Goal: Task Accomplishment & Management: Manage account settings

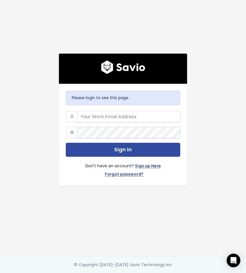
click at [131, 110] on div "Please login to see this page. Sign In Don't have an account? Sign up Here Forg…" at bounding box center [123, 135] width 128 height 102
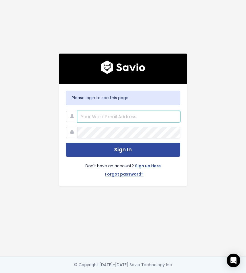
click at [127, 115] on input "email" at bounding box center [128, 116] width 103 height 11
type input "perry@motion.io"
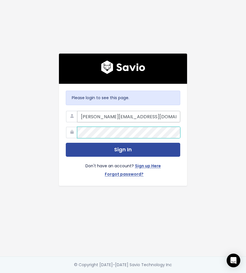
click at [66, 143] on button "Sign In" at bounding box center [123, 150] width 115 height 14
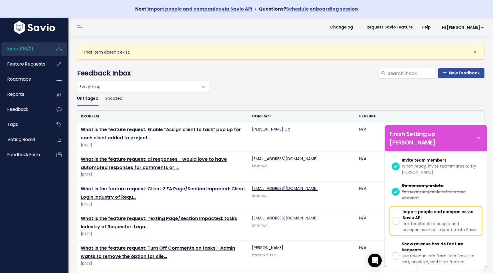
scroll to position [143, 0]
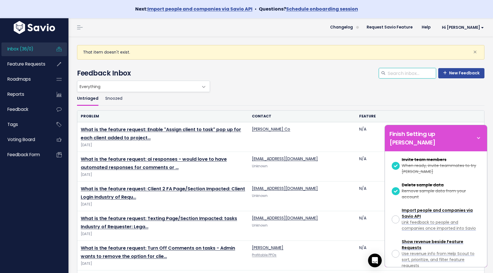
click at [420, 74] on input "search" at bounding box center [411, 73] width 49 height 10
type input "recurring"
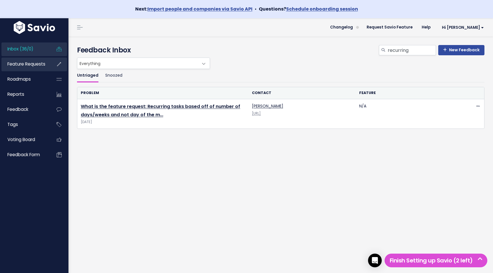
click at [19, 67] on span "Feature Requests" at bounding box center [26, 64] width 38 height 6
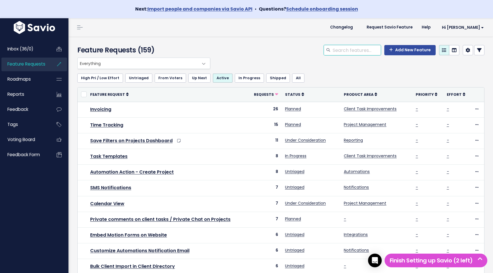
click at [360, 52] on input "search" at bounding box center [356, 50] width 49 height 10
type input "recur"
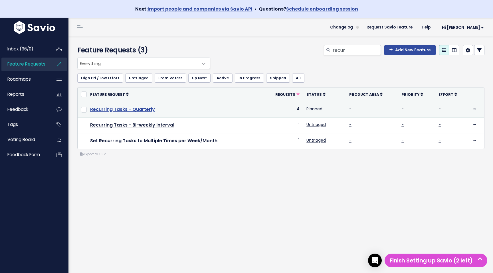
click at [132, 111] on link "Recurring Tasks - Quarterly" at bounding box center [122, 109] width 65 height 7
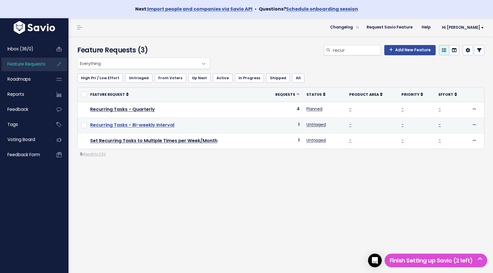
click at [145, 127] on link "Recurring Tasks - Bi-weekly Interval" at bounding box center [132, 125] width 84 height 7
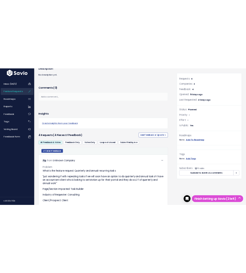
scroll to position [115, 0]
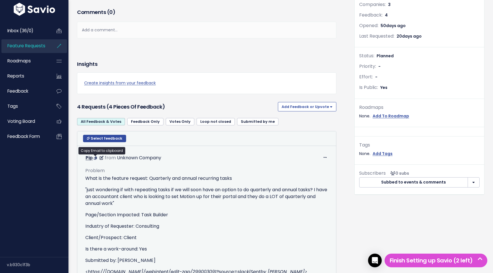
click at [96, 157] on icon at bounding box center [95, 158] width 3 height 3
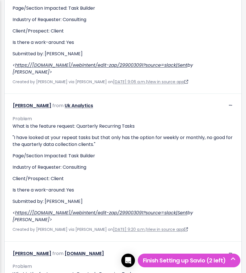
scroll to position [560, 0]
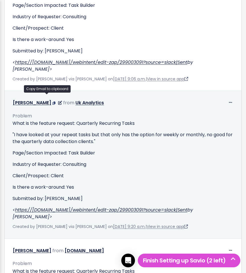
click at [52, 102] on icon at bounding box center [53, 103] width 3 height 3
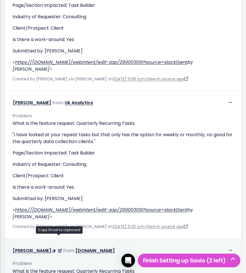
click at [56, 250] on icon at bounding box center [53, 251] width 3 height 3
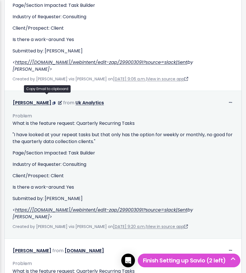
click at [52, 102] on icon at bounding box center [53, 103] width 3 height 3
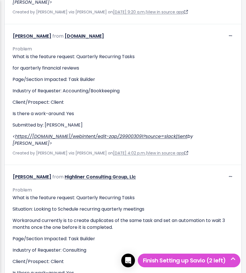
scroll to position [797, 0]
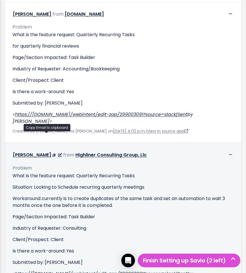
click at [52, 154] on icon at bounding box center [53, 155] width 3 height 3
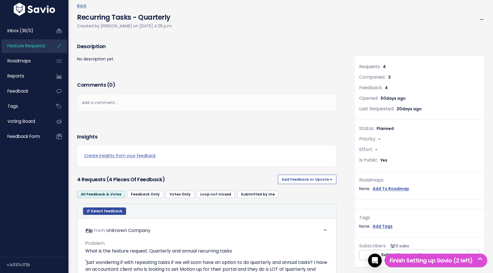
scroll to position [0, 0]
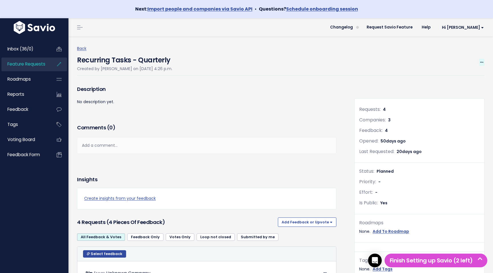
click at [483, 64] on span at bounding box center [481, 62] width 5 height 7
click at [463, 76] on link "Edit" at bounding box center [462, 78] width 42 height 11
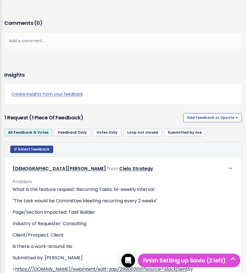
scroll to position [382, 0]
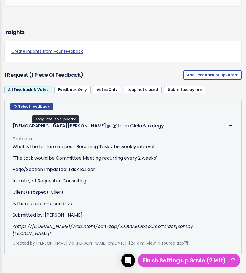
click at [107, 126] on icon at bounding box center [108, 126] width 3 height 3
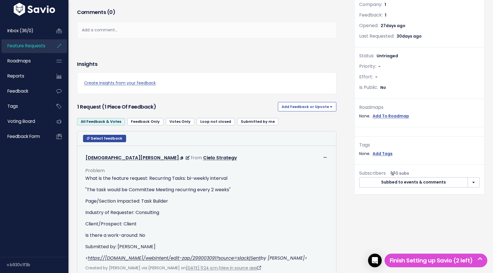
scroll to position [0, 0]
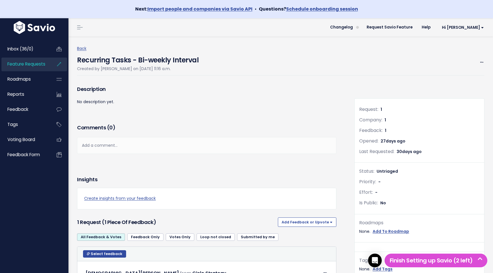
click at [488, 63] on div "Back Recurring Tasks - Bi-weekly Interval Created by Perry Rosenbloom on July 2…" at bounding box center [283, 60] width 412 height 31
click at [485, 62] on div "Back Recurring Tasks - Bi-weekly Interval Created by Perry Rosenbloom on July 2…" at bounding box center [283, 60] width 412 height 31
click at [482, 63] on icon at bounding box center [481, 63] width 3 height 4
click at [478, 73] on link "Edit" at bounding box center [462, 78] width 42 height 11
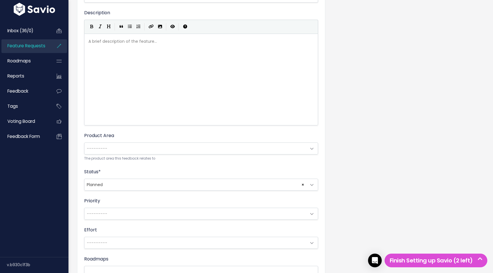
scroll to position [136, 0]
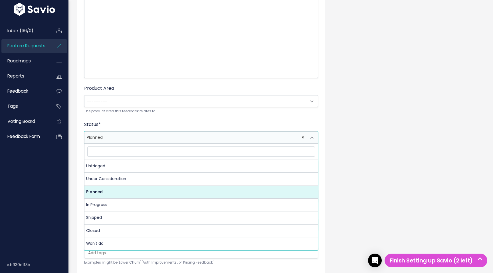
click at [136, 140] on span "× Planned" at bounding box center [195, 137] width 222 height 11
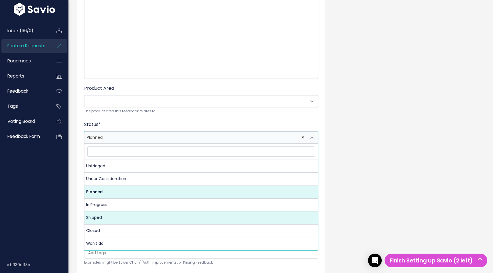
select select "SHIPPED"
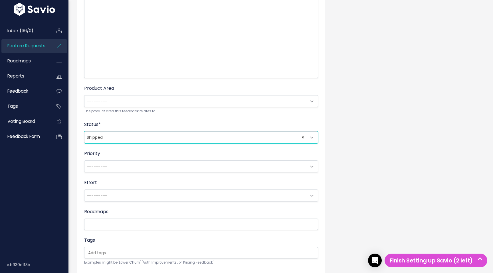
scroll to position [197, 0]
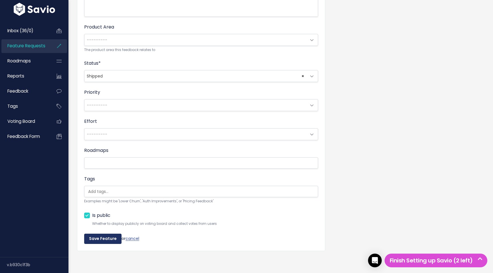
click at [87, 243] on input "Save Feature" at bounding box center [102, 239] width 37 height 10
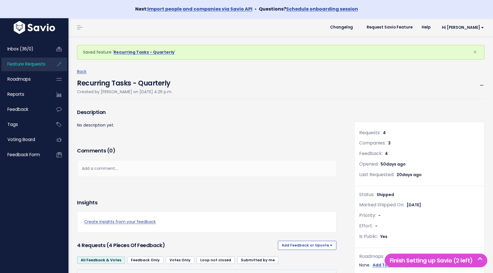
click at [91, 240] on div "4 Requests (4 pieces of Feedback) Add Feedback or Upvote Upvote Add Feedback" at bounding box center [206, 245] width 259 height 14
click at [32, 61] on span "Feature Requests" at bounding box center [26, 64] width 38 height 6
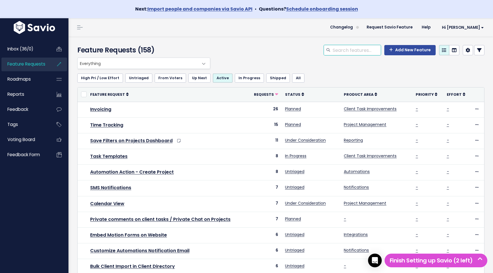
click at [356, 50] on input "search" at bounding box center [356, 50] width 49 height 10
type input "recur"
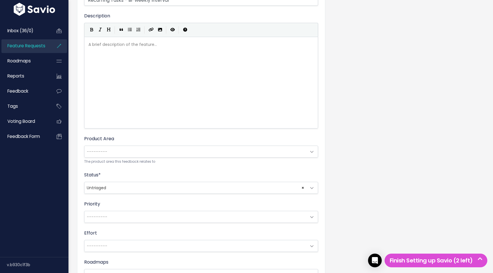
scroll to position [108, 0]
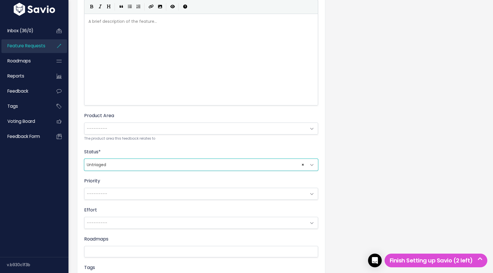
click at [157, 165] on span "× Untriaged" at bounding box center [195, 164] width 222 height 11
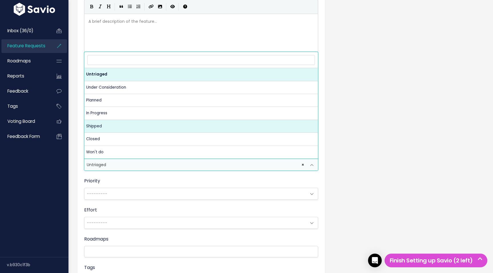
select select "SHIPPED"
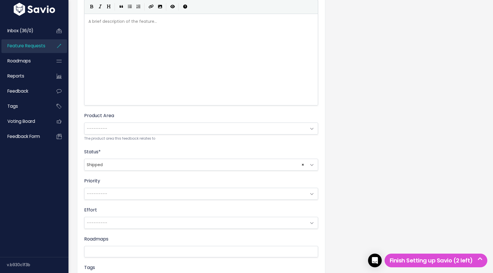
click at [384, 166] on div "Title * Recurring Tasks - Bi-weekly Interval Description | | | | A brief descri…" at bounding box center [281, 151] width 416 height 404
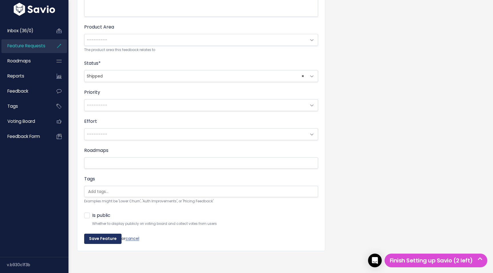
click at [111, 237] on input "Save Feature" at bounding box center [102, 239] width 37 height 10
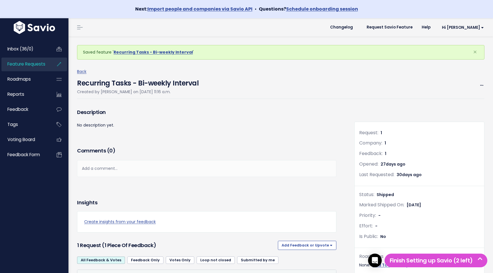
click at [47, 65] on li "Feature Requests" at bounding box center [34, 65] width 66 height 14
click at [23, 62] on span "Feature Requests" at bounding box center [26, 64] width 38 height 6
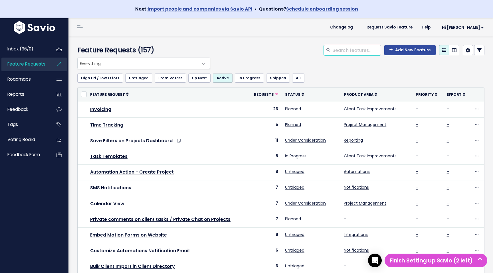
click at [365, 47] on input "search" at bounding box center [356, 50] width 49 height 10
type input "search"
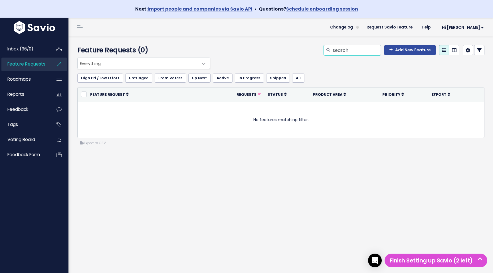
click at [342, 47] on input "search" at bounding box center [356, 50] width 49 height 10
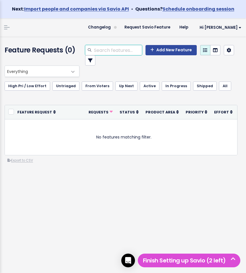
click at [116, 50] on input "search" at bounding box center [118, 50] width 49 height 10
type input "hide"
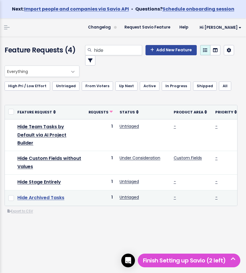
click at [57, 194] on link "Hide Archived Tasks" at bounding box center [40, 197] width 47 height 7
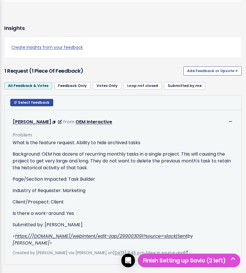
scroll to position [388, 0]
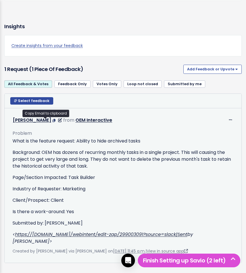
click at [52, 120] on icon at bounding box center [53, 120] width 3 height 3
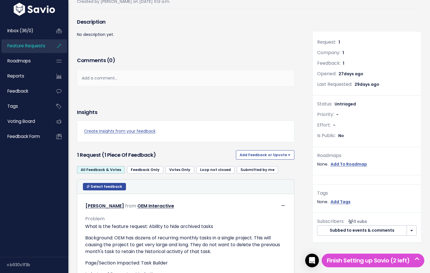
scroll to position [0, 0]
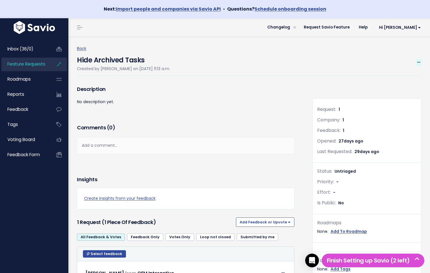
click at [246, 65] on span at bounding box center [418, 62] width 5 height 7
click at [246, 83] on link "Edit" at bounding box center [400, 78] width 42 height 11
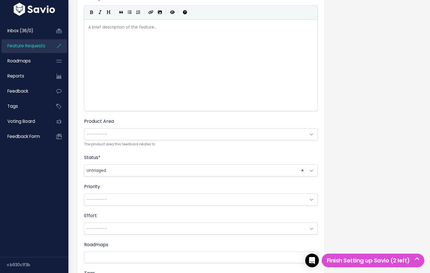
scroll to position [132, 0]
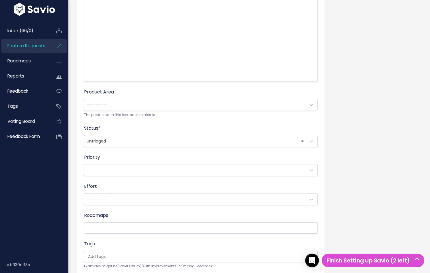
click at [136, 144] on span "× Untriaged" at bounding box center [195, 140] width 222 height 11
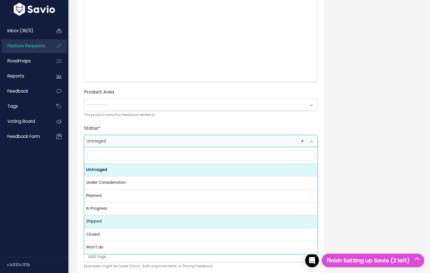
select select "SHIPPED"
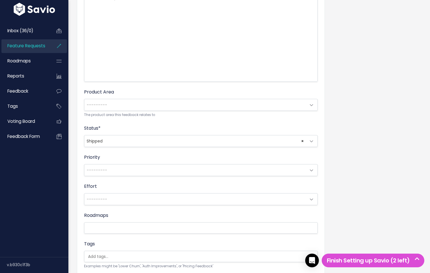
click at [63, 236] on div "Inbox (36/0) Feature Requests Roadmaps Reports" at bounding box center [34, 137] width 68 height 240
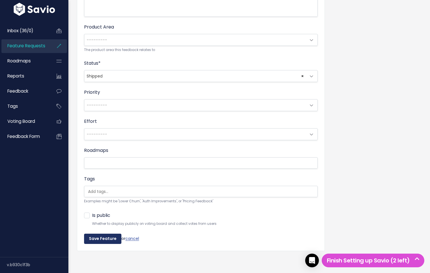
click at [87, 236] on input "Save Feature" at bounding box center [102, 239] width 37 height 10
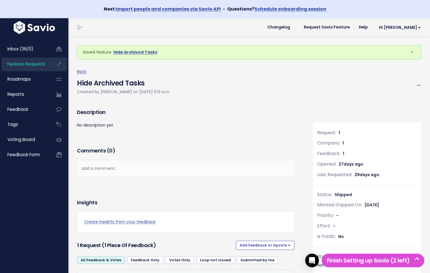
click at [46, 66] on link "Feature Requests" at bounding box center [24, 64] width 46 height 13
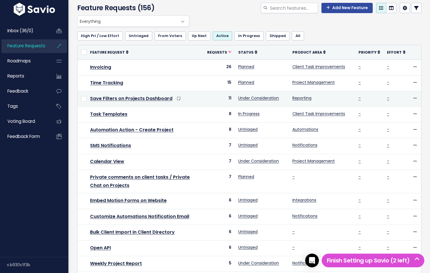
scroll to position [44, 0]
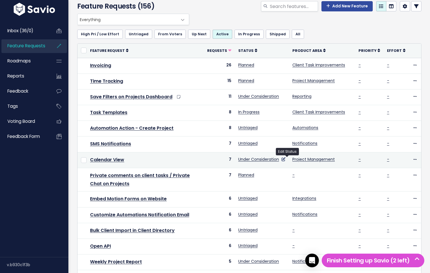
click at [286, 157] on icon at bounding box center [284, 159] width 4 height 4
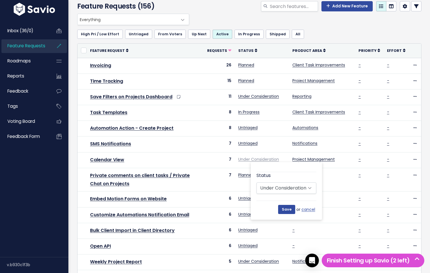
click at [271, 182] on div "Status Untriaged Under Consideration Planned In Progress Shipped Closed Won't do" at bounding box center [287, 183] width 60 height 22
click at [271, 187] on select "Untriaged Under Consideration Planned In Progress Shipped Closed Won't do" at bounding box center [287, 188] width 60 height 11
select select "IN_PROGRESS"
click at [285, 210] on input "Save" at bounding box center [286, 209] width 17 height 9
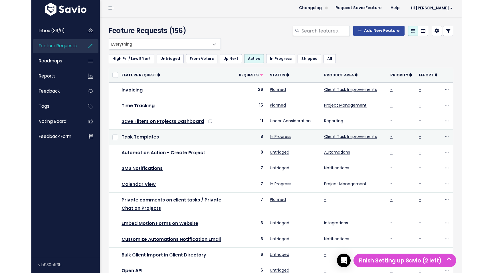
scroll to position [18, 0]
